Goal: Check status: Check status

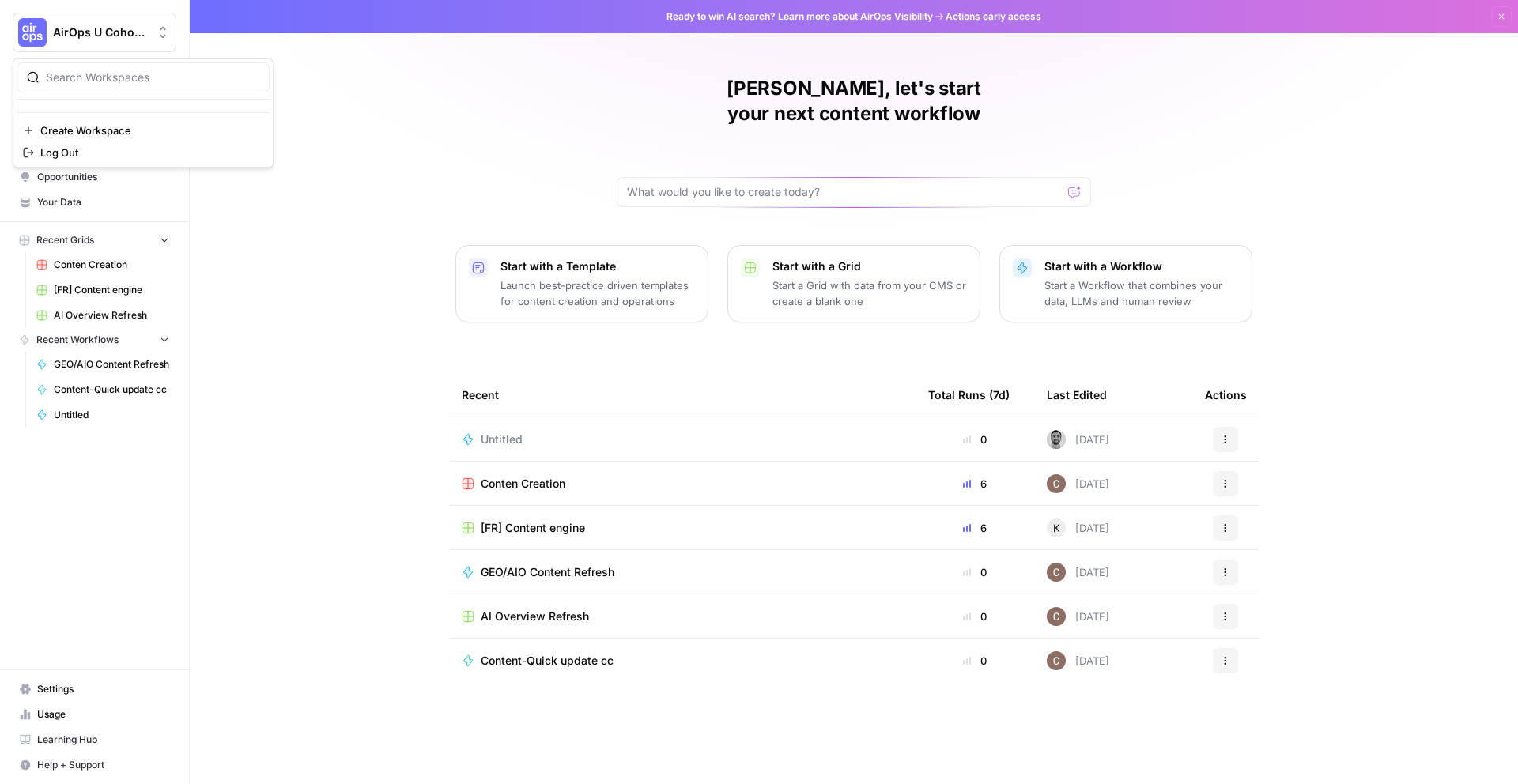
click at [92, 33] on span "AirOps U Cohort 1" at bounding box center [101, 32] width 96 height 16
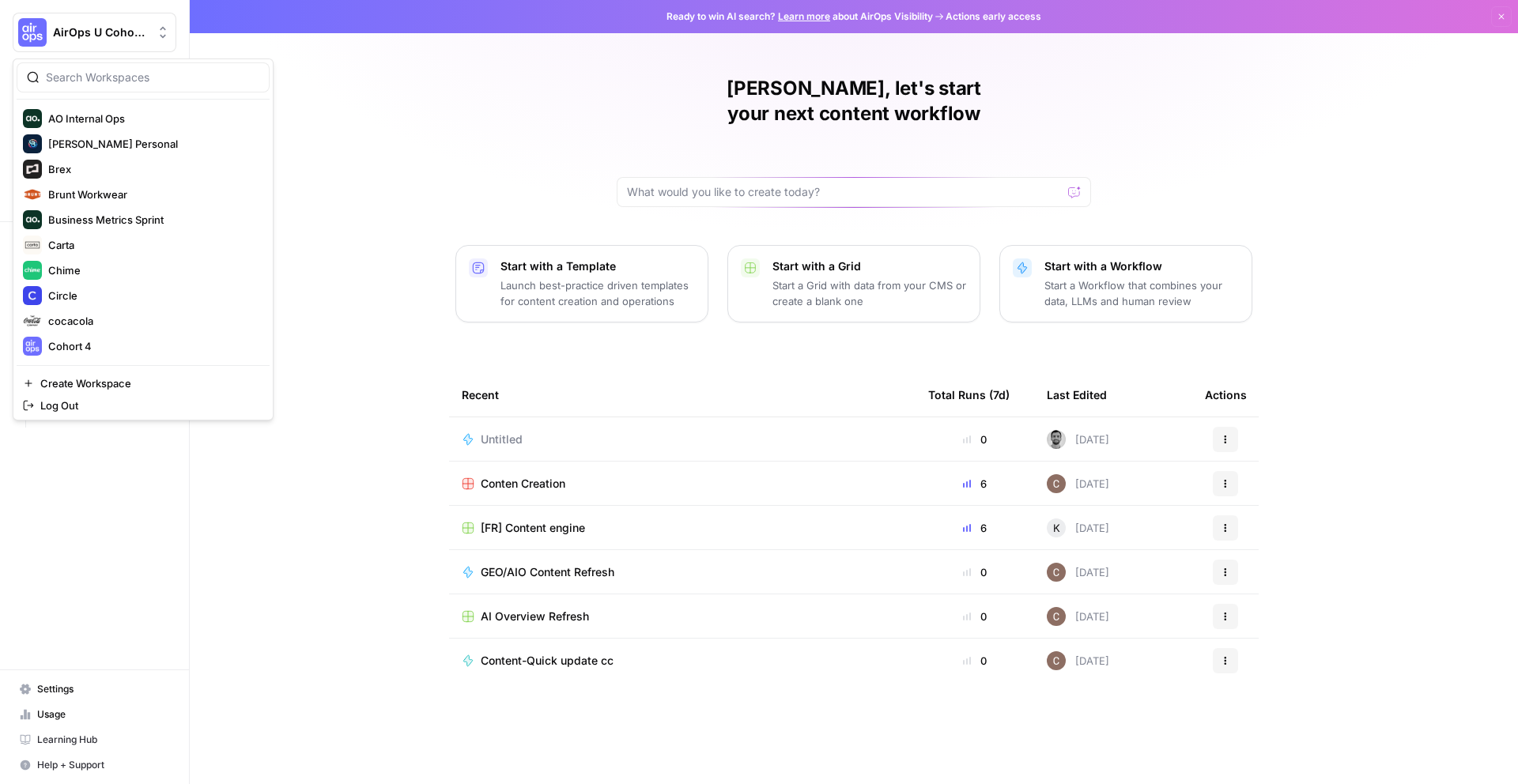
scroll to position [481, 0]
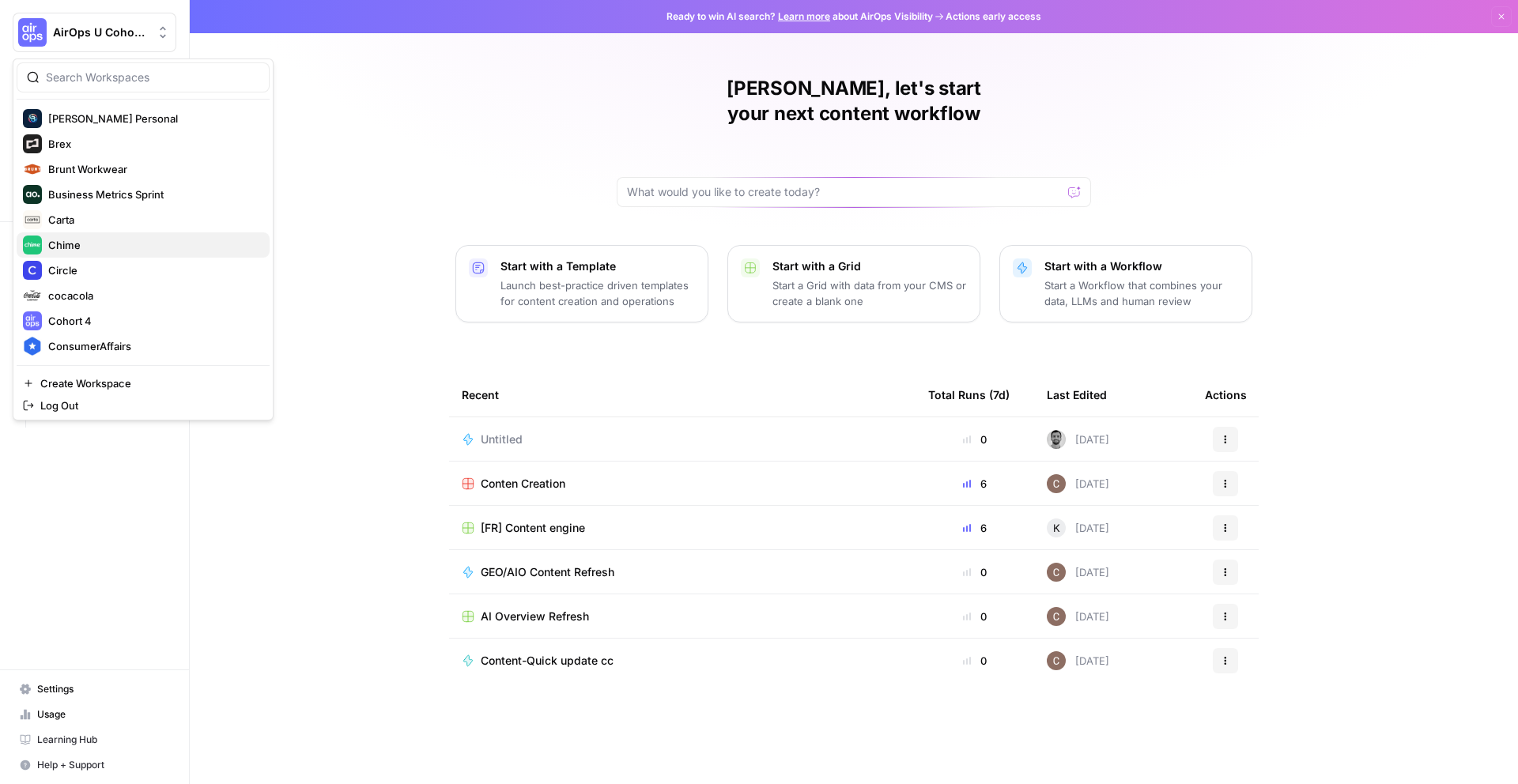
click button "Chime" at bounding box center [143, 245] width 253 height 25
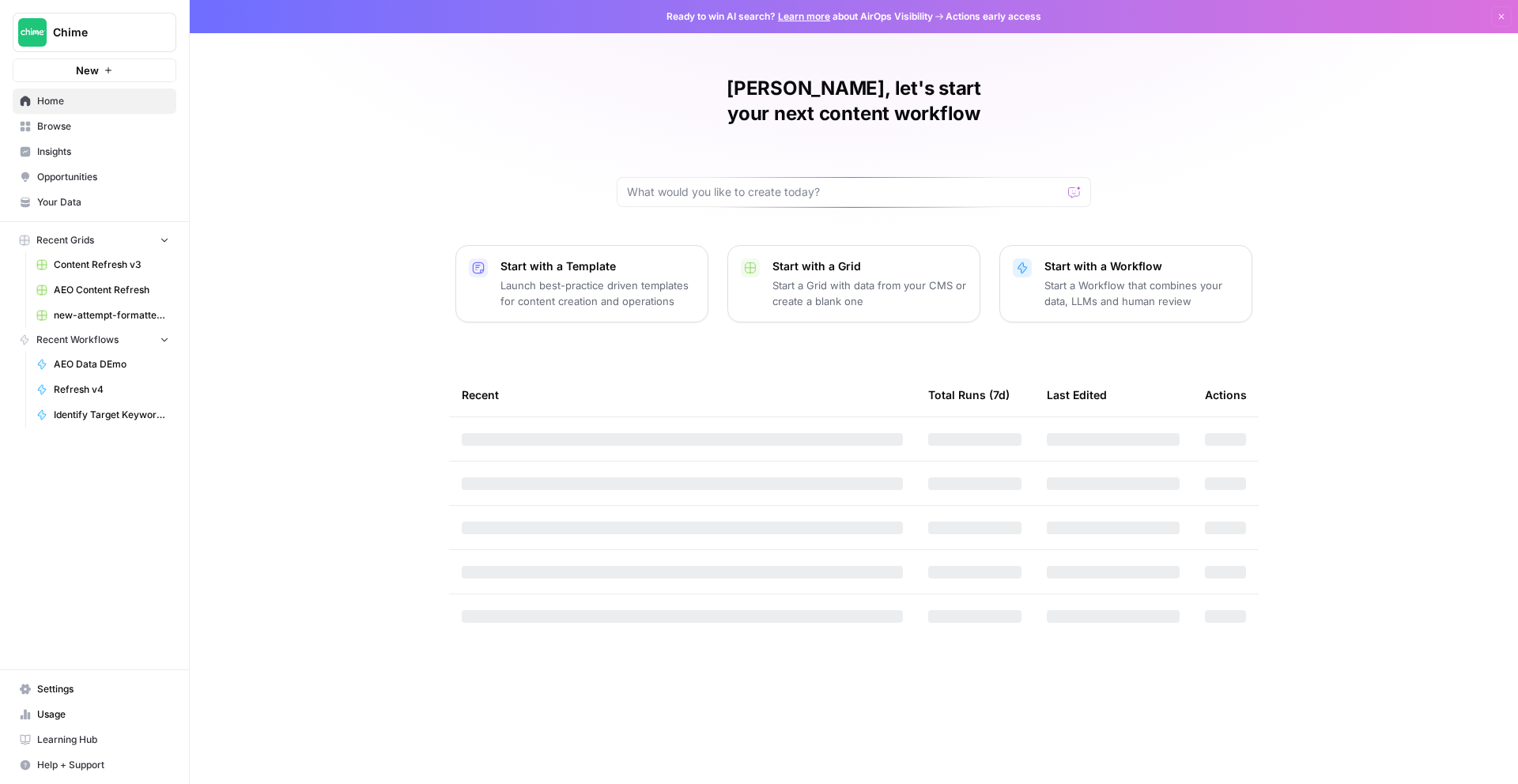
click at [120, 163] on link "Insights" at bounding box center [94, 152] width 164 height 25
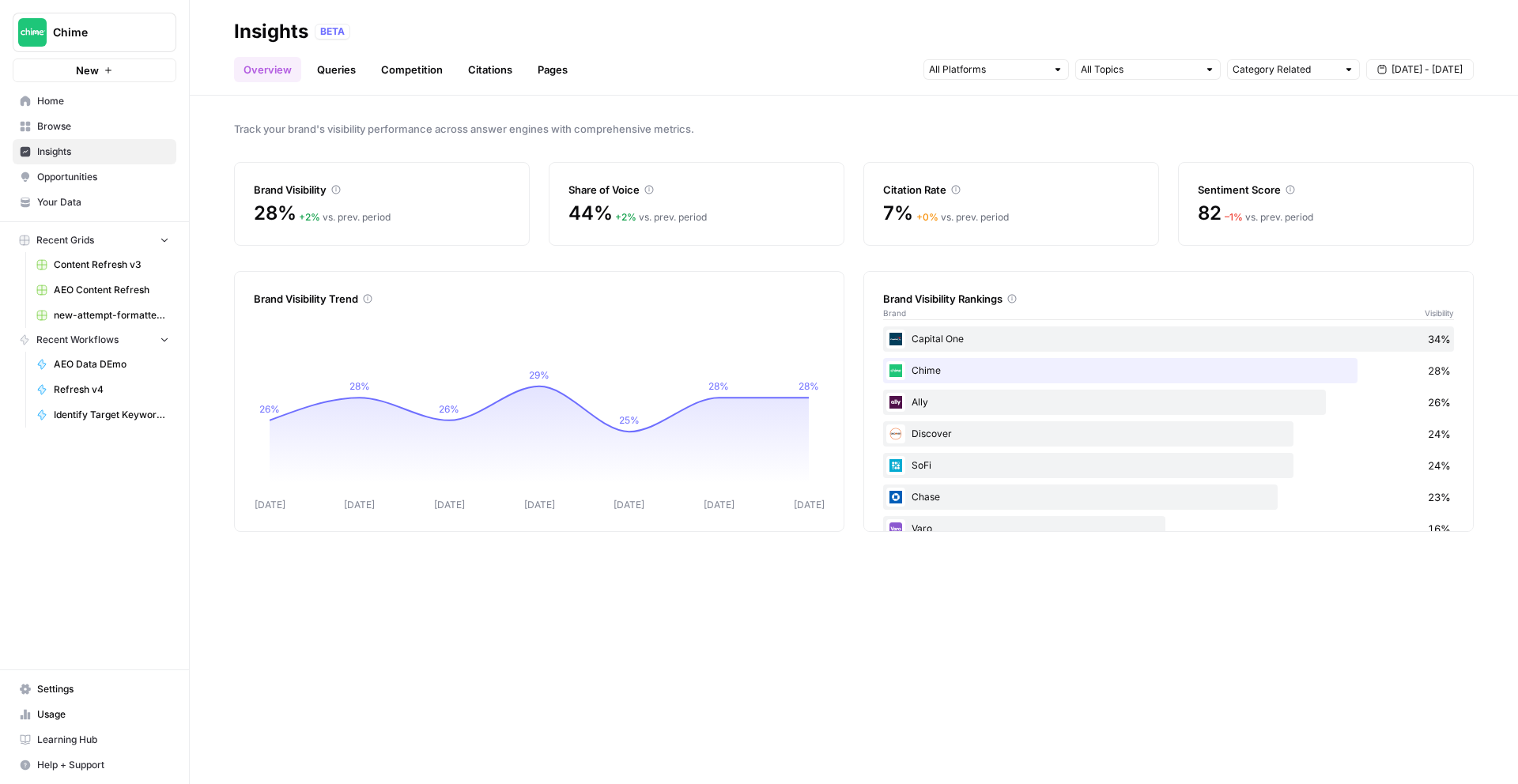
click at [465, 71] on link "Citations" at bounding box center [490, 70] width 63 height 25
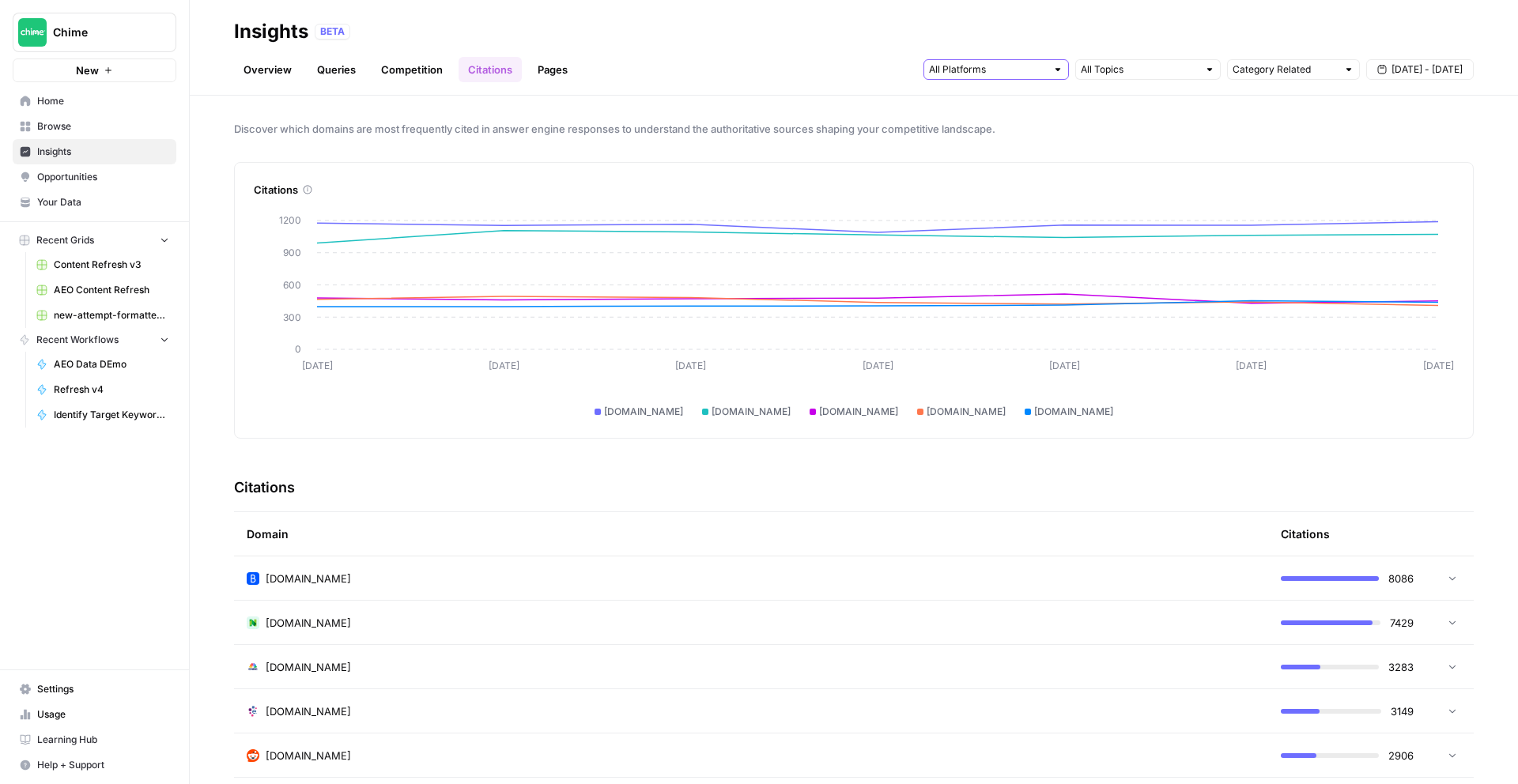
click at [1039, 68] on input "text" at bounding box center [988, 70] width 117 height 16
click at [1025, 104] on span "Gemini" at bounding box center [995, 105] width 81 height 16
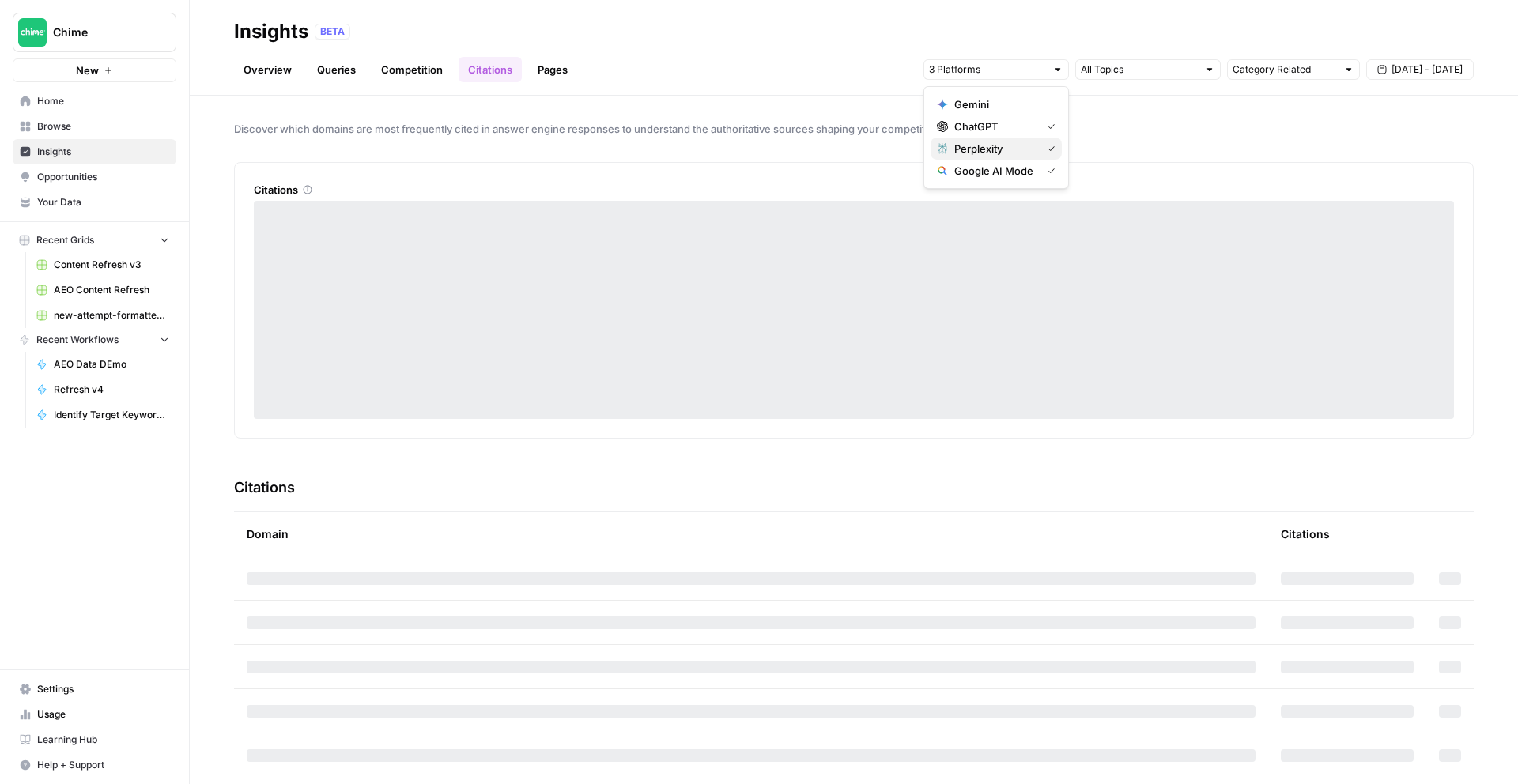
click at [1021, 147] on span "Perplexity" at bounding box center [995, 149] width 81 height 16
click at [1013, 170] on span "Google AI Mode" at bounding box center [995, 171] width 81 height 16
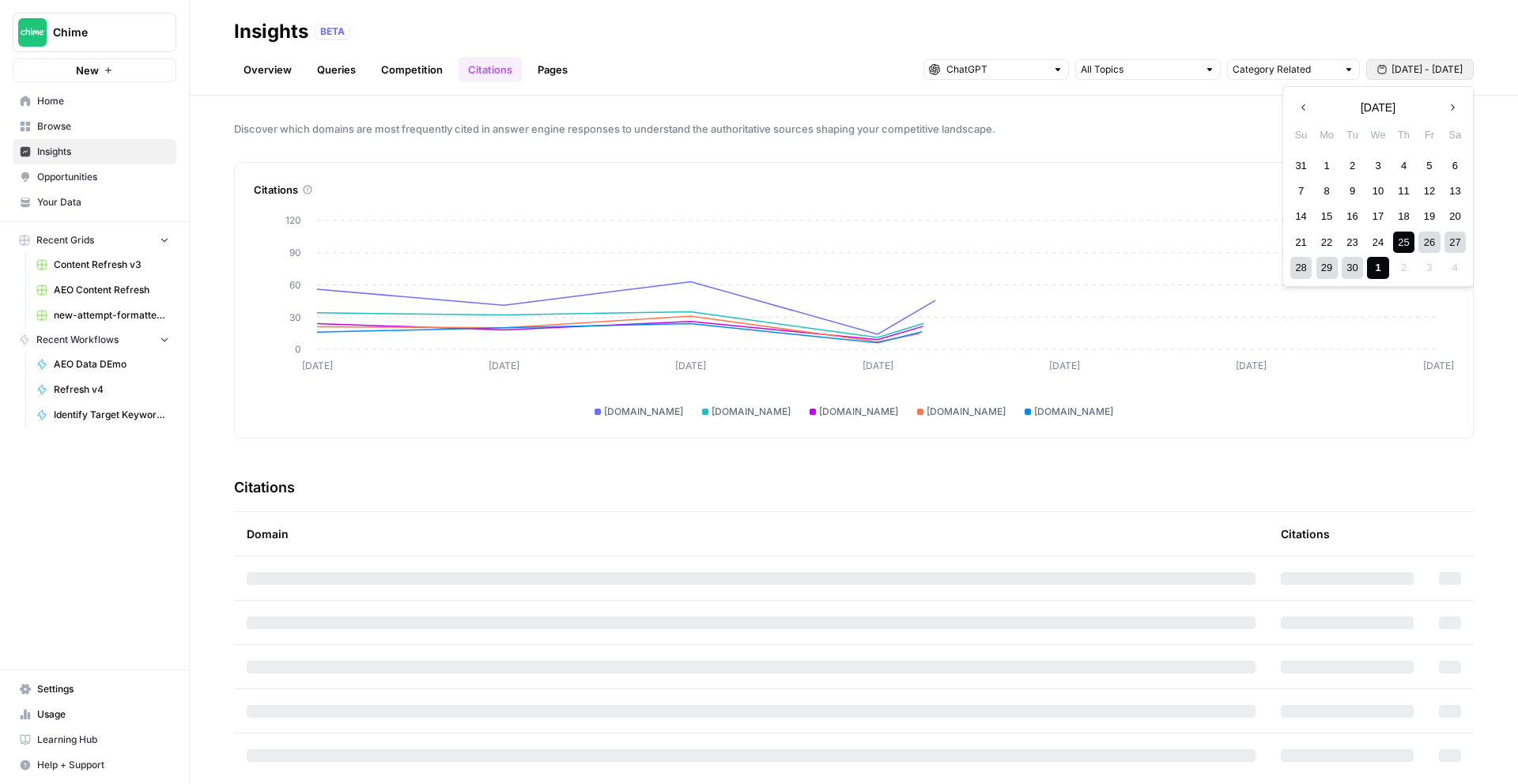
click at [1436, 70] on span "[DATE] - [DATE]" at bounding box center [1427, 70] width 71 height 14
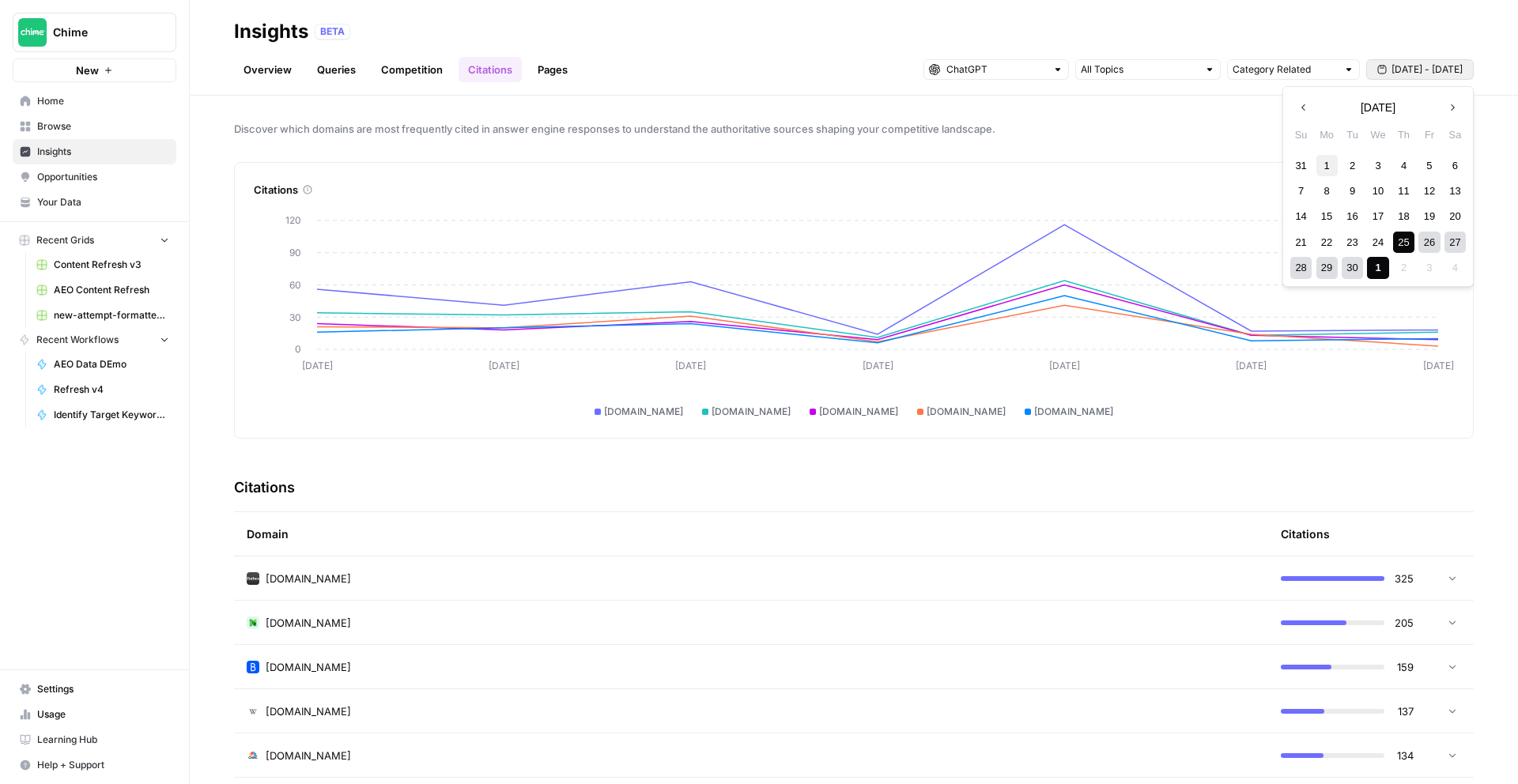
click at [1333, 169] on div "1" at bounding box center [1327, 166] width 21 height 21
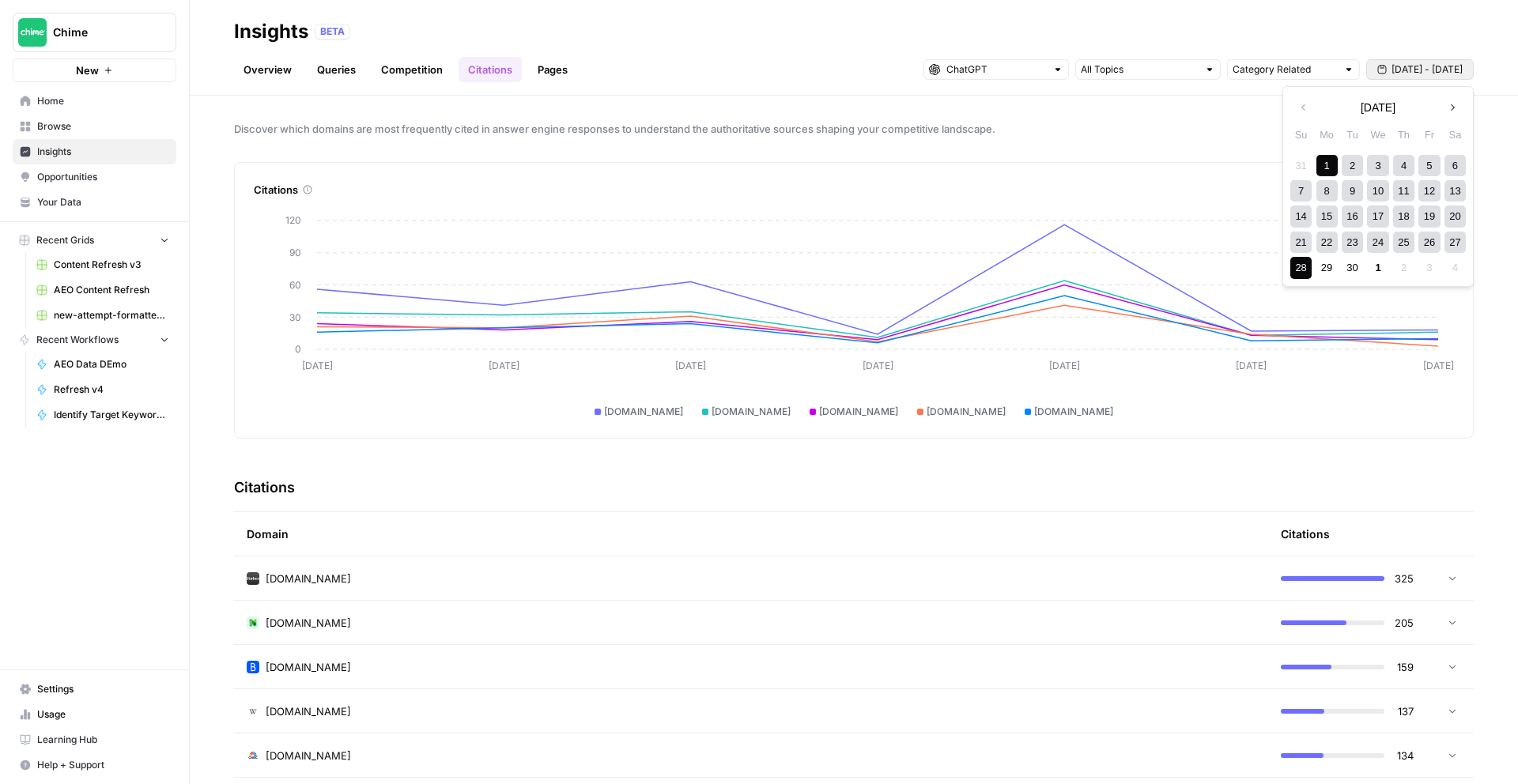
click at [1305, 265] on div "28" at bounding box center [1301, 267] width 21 height 21
